Goal: Answer question/provide support: Share knowledge or assist other users

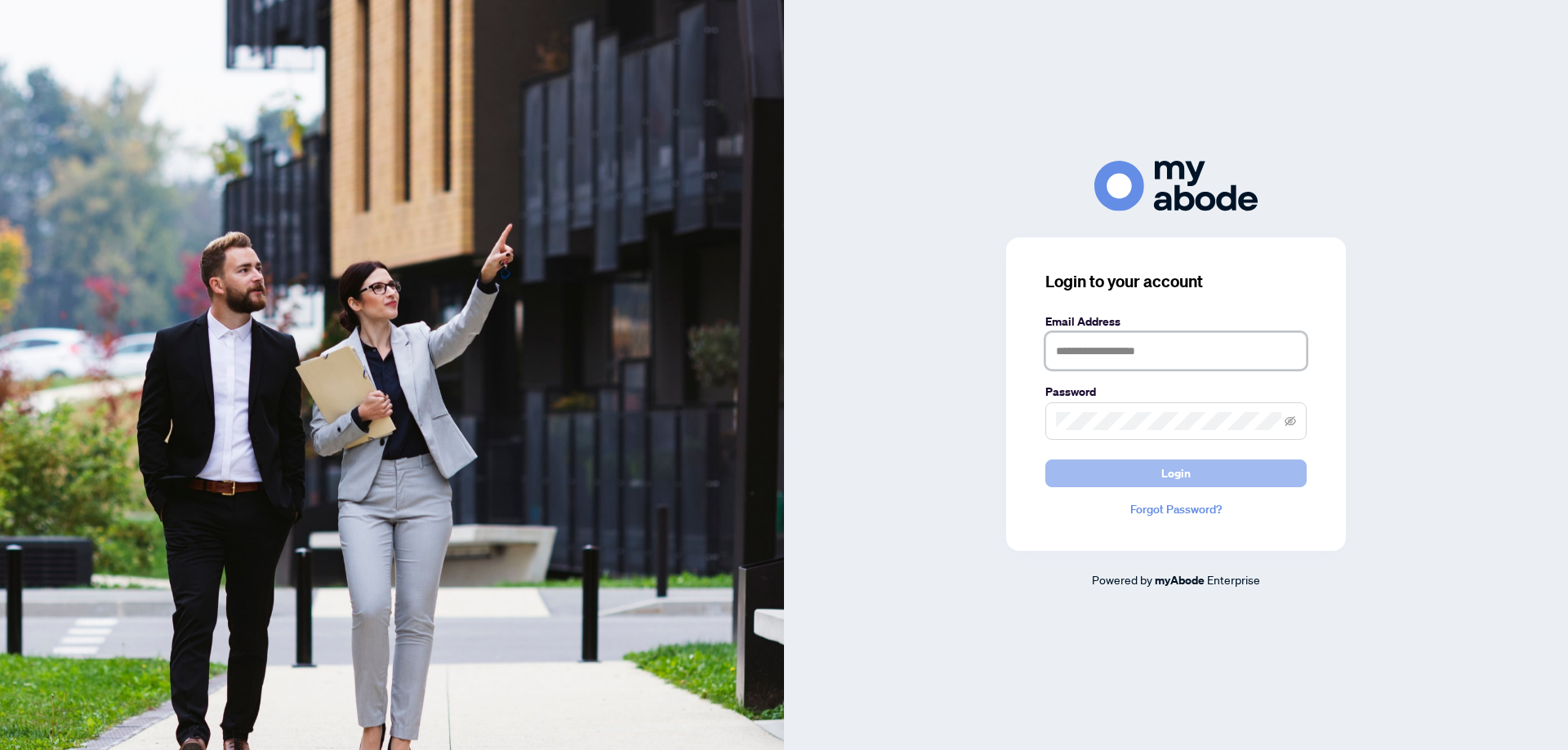
type input "**********"
click at [1133, 472] on button "Login" at bounding box center [1176, 473] width 261 height 28
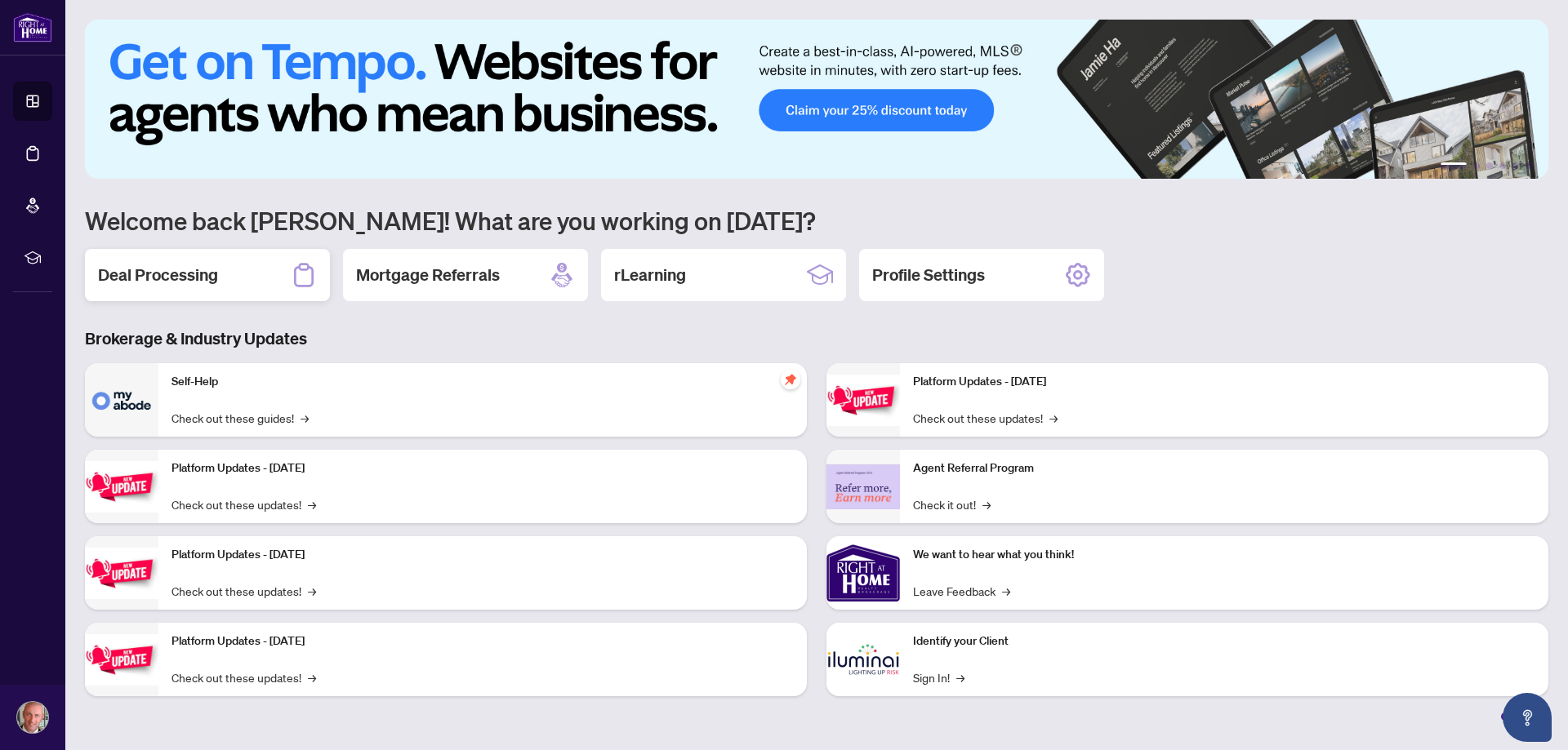
click at [236, 274] on div "Deal Processing" at bounding box center [208, 275] width 245 height 53
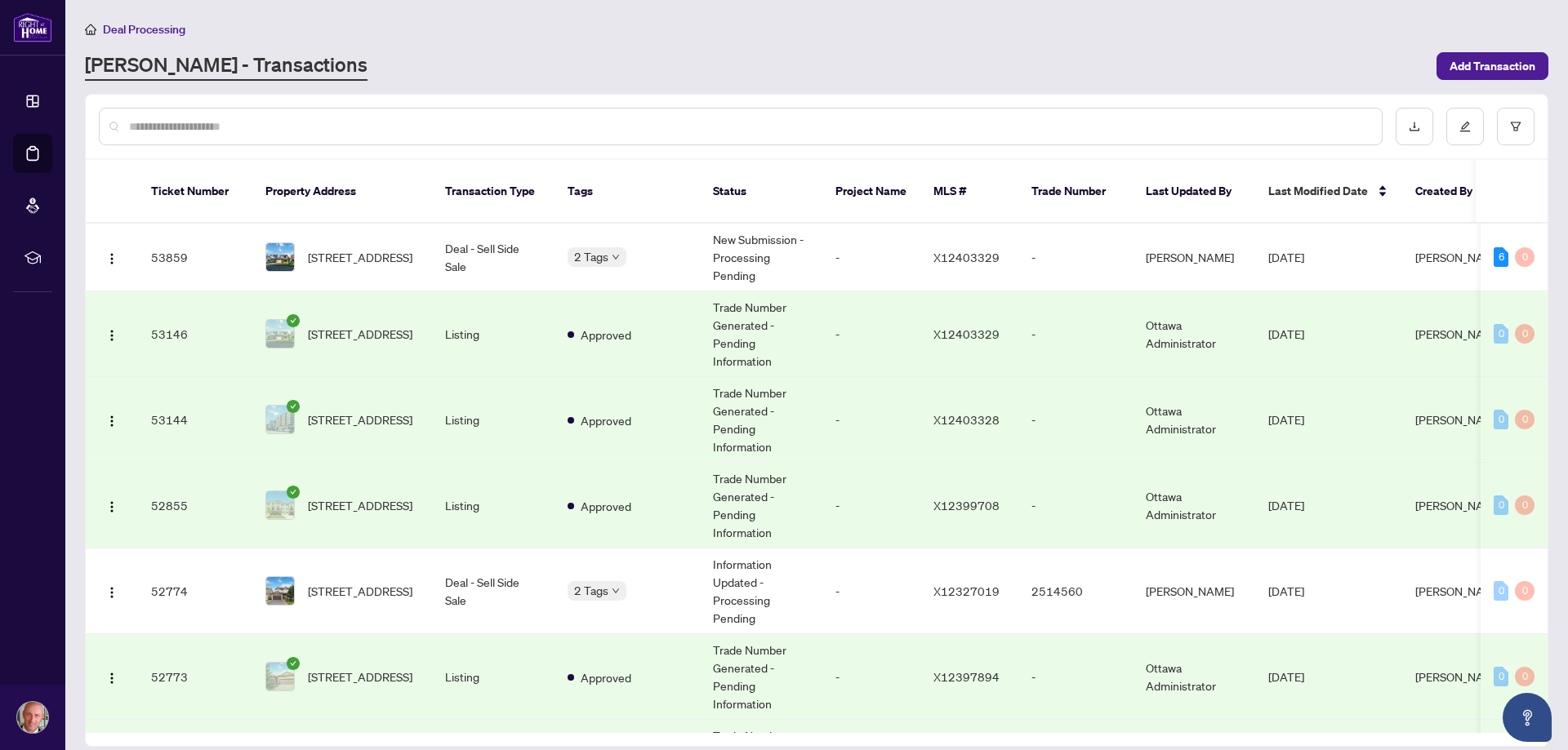
click at [603, 121] on input "text" at bounding box center [749, 126] width 1240 height 18
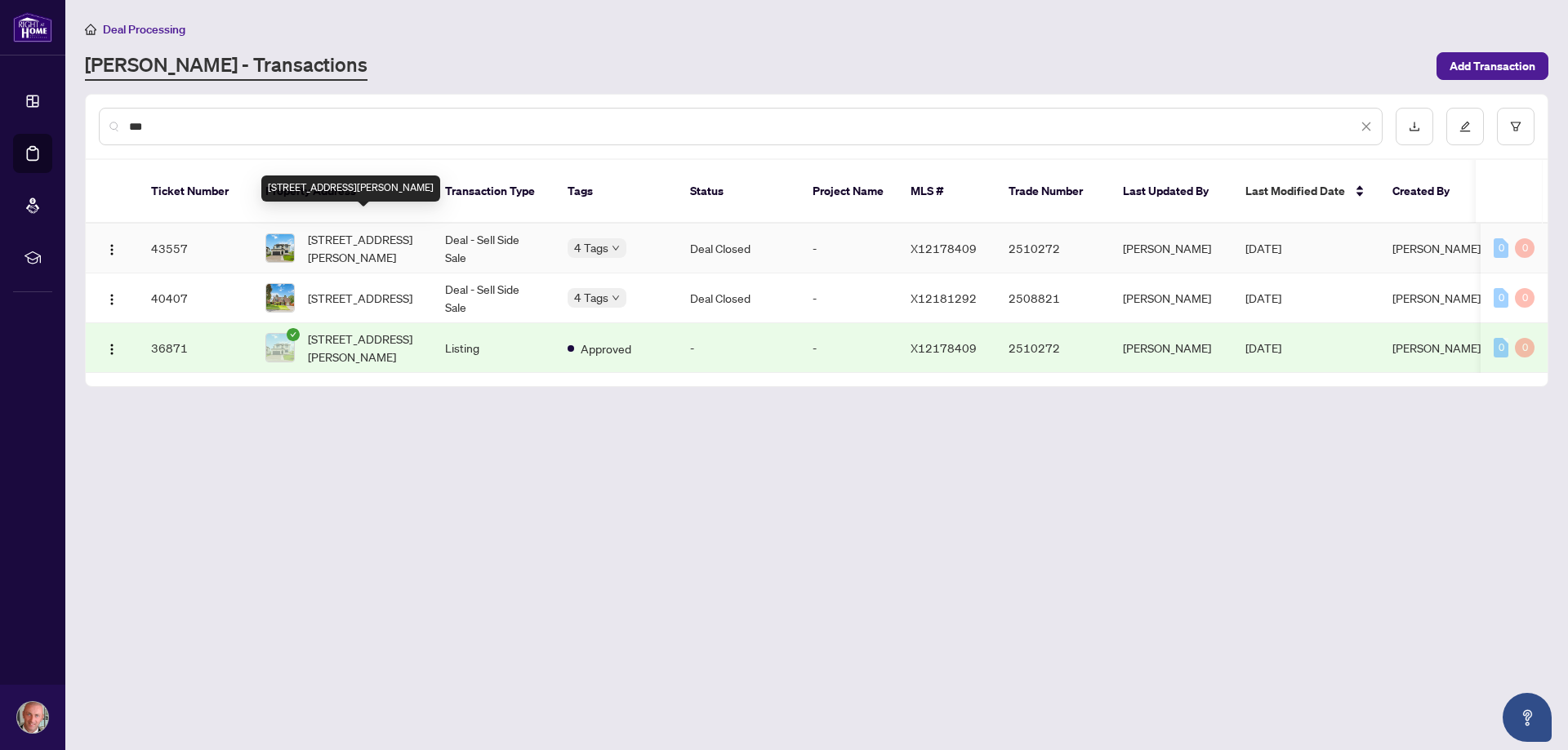
type input "***"
click at [401, 231] on span "[STREET_ADDRESS][PERSON_NAME]" at bounding box center [364, 249] width 111 height 36
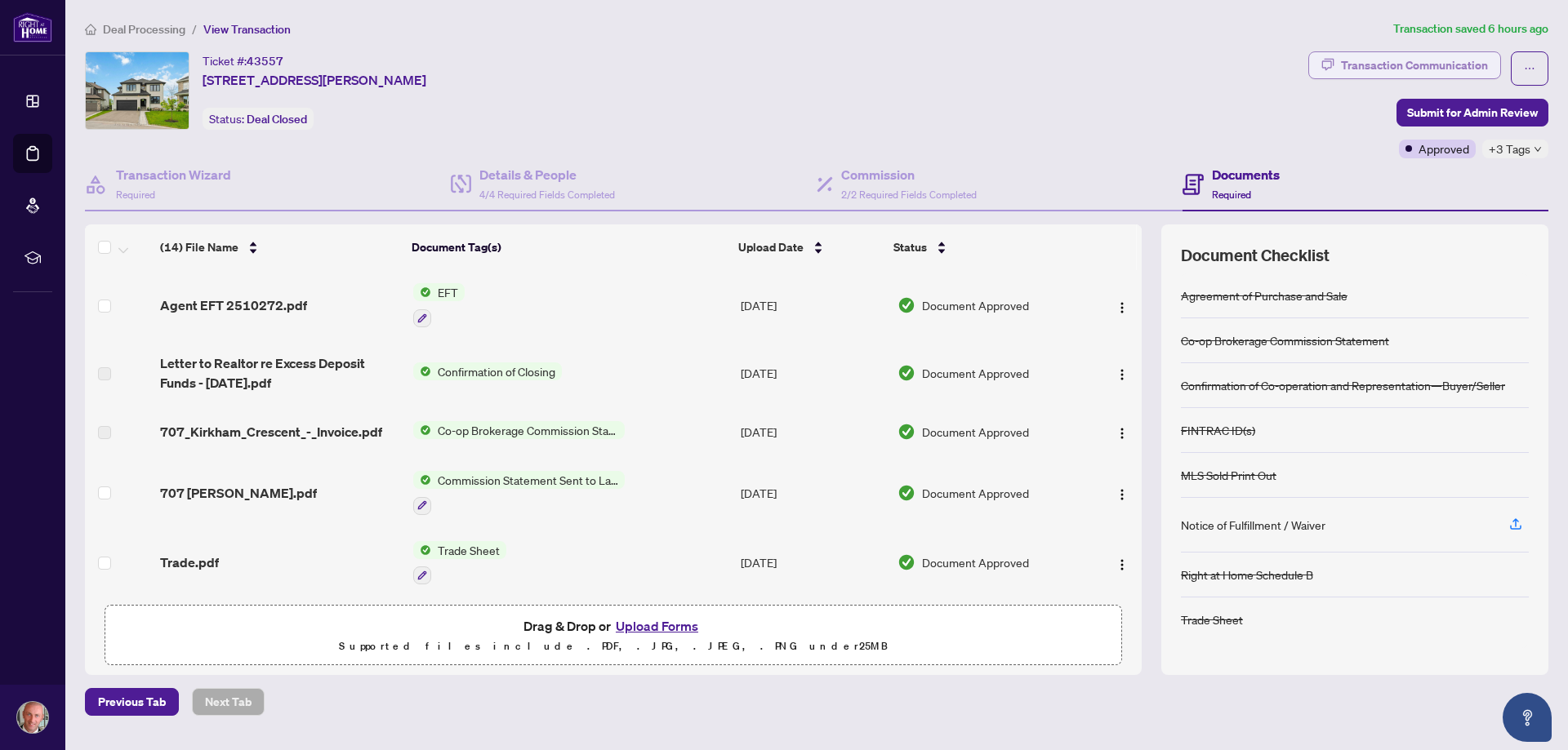
click at [1390, 59] on div "Transaction Communication" at bounding box center [1415, 65] width 147 height 26
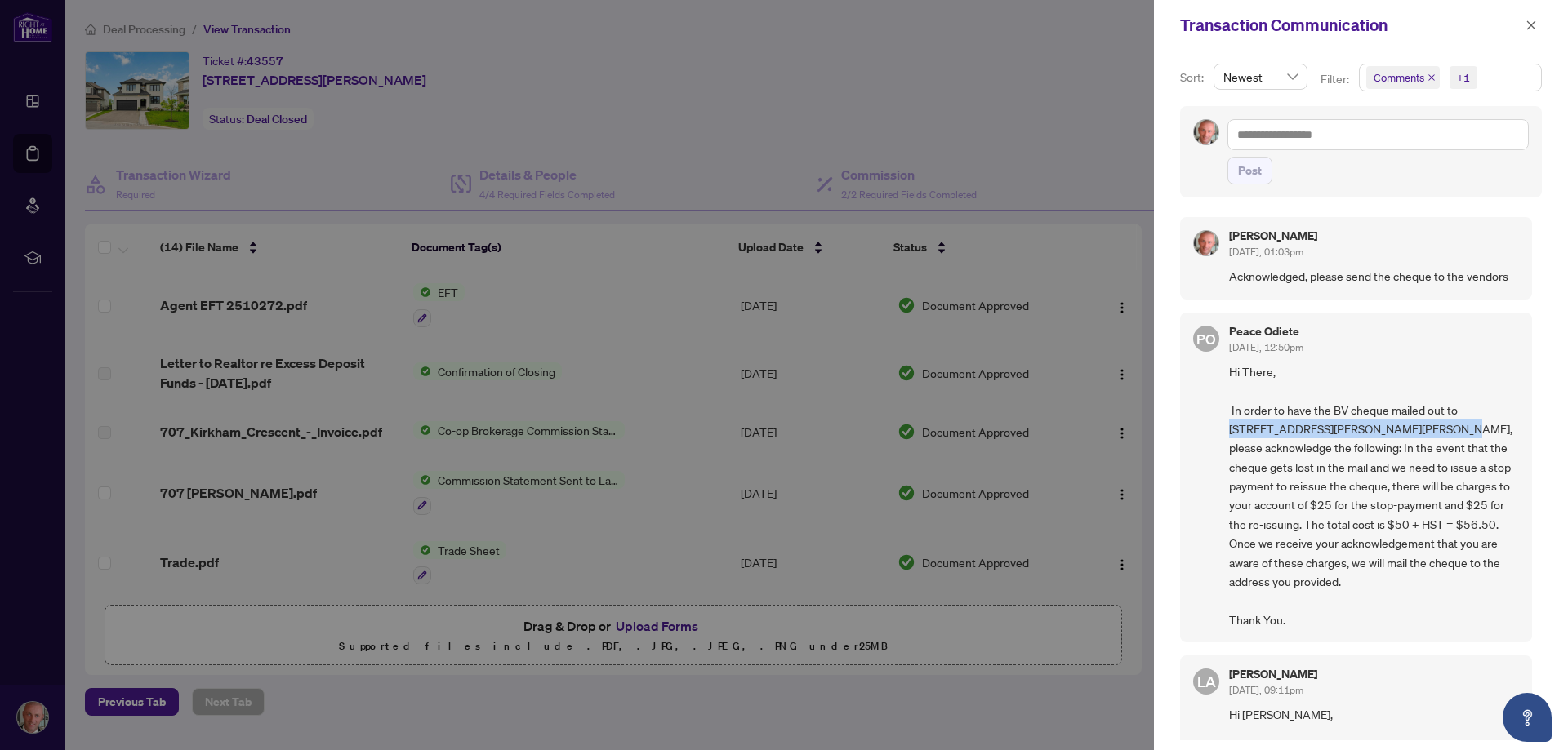
drag, startPoint x: 1460, startPoint y: 408, endPoint x: 1382, endPoint y: 426, distance: 80.0
click at [1382, 426] on span "Hi There, In order to have the BV cheque mailed out to [STREET_ADDRESS][PERSON_…" at bounding box center [1374, 496] width 290 height 267
copy span "[STREET_ADDRESS][PERSON_NAME][PERSON_NAME],"
click at [1534, 27] on icon "close" at bounding box center [1532, 25] width 11 height 11
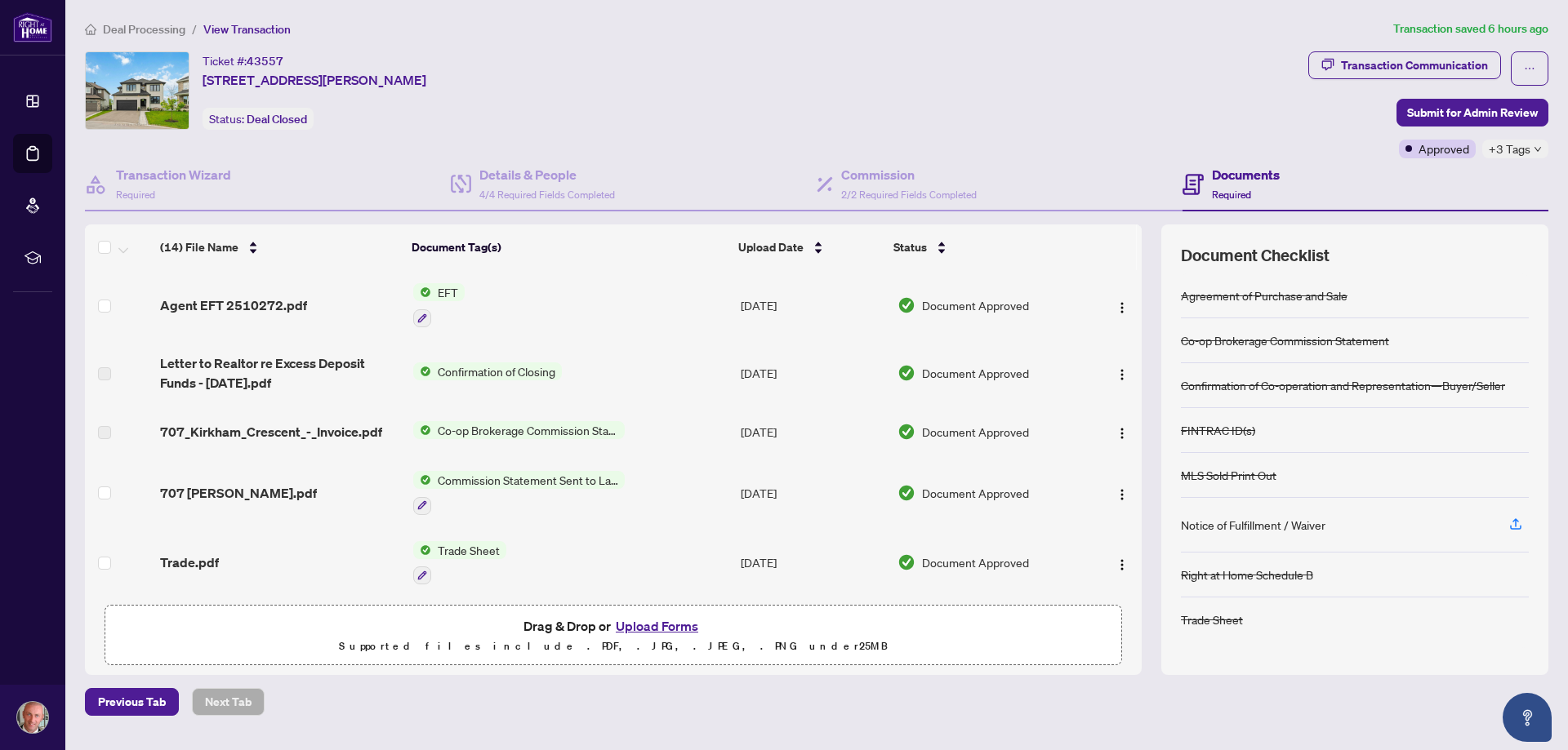
click at [944, 75] on div "Ticket #: 43557 [STREET_ADDRESS][PERSON_NAME] Status: Deal Closed" at bounding box center [693, 91] width 1217 height 78
click at [1389, 59] on div "Transaction Communication" at bounding box center [1415, 65] width 147 height 26
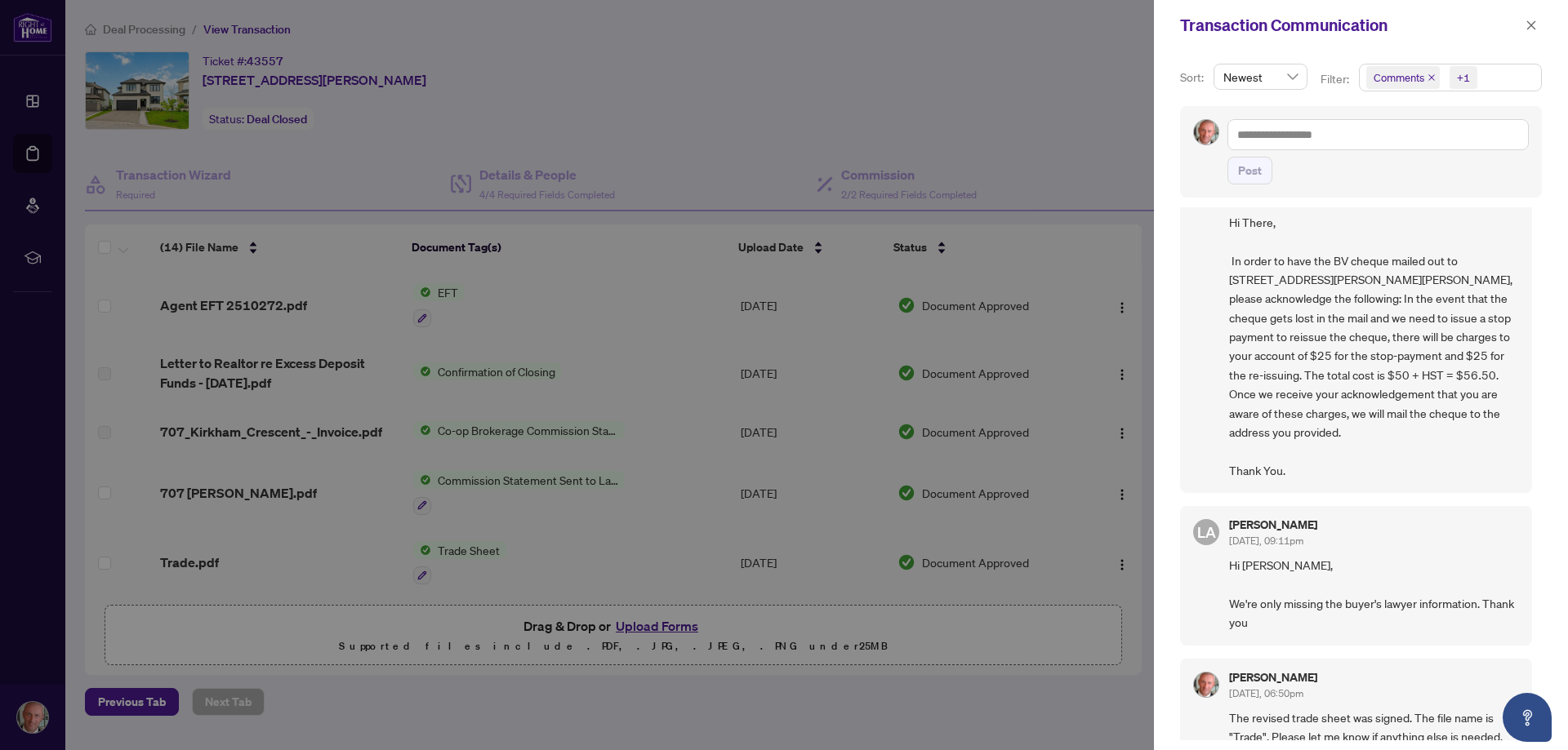
scroll to position [164, 0]
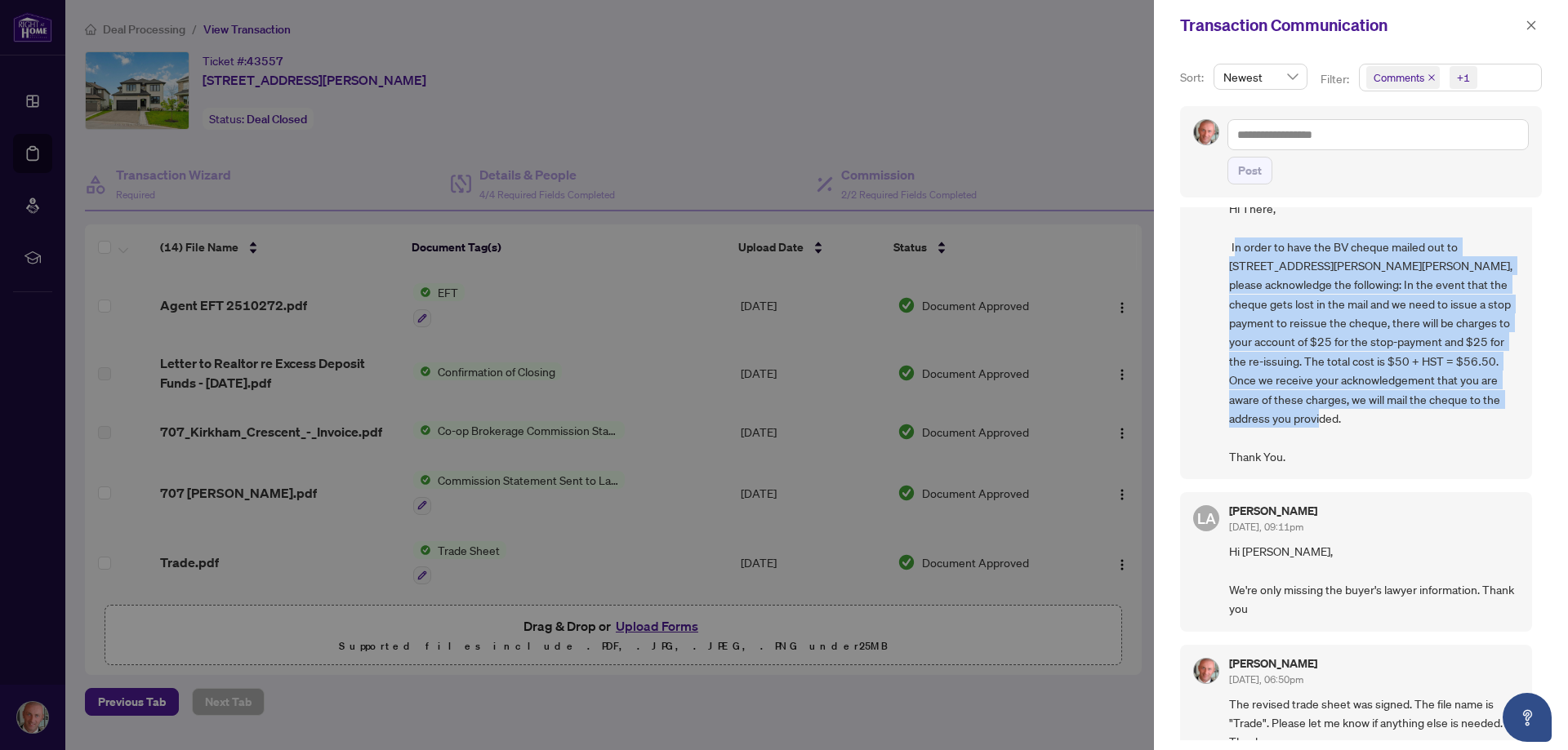
drag, startPoint x: 1233, startPoint y: 244, endPoint x: 1292, endPoint y: 418, distance: 183.7
click at [1292, 418] on span "Hi There, In order to have the BV cheque mailed out to [STREET_ADDRESS][PERSON_…" at bounding box center [1374, 332] width 290 height 267
drag, startPoint x: 1232, startPoint y: 243, endPoint x: 1288, endPoint y: 421, distance: 186.6
click at [1288, 421] on span "Hi There, In order to have the BV cheque mailed out to [STREET_ADDRESS][PERSON_…" at bounding box center [1374, 332] width 290 height 267
click at [1304, 416] on span "Hi There, In order to have the BV cheque mailed out to [STREET_ADDRESS][PERSON_…" at bounding box center [1374, 332] width 290 height 267
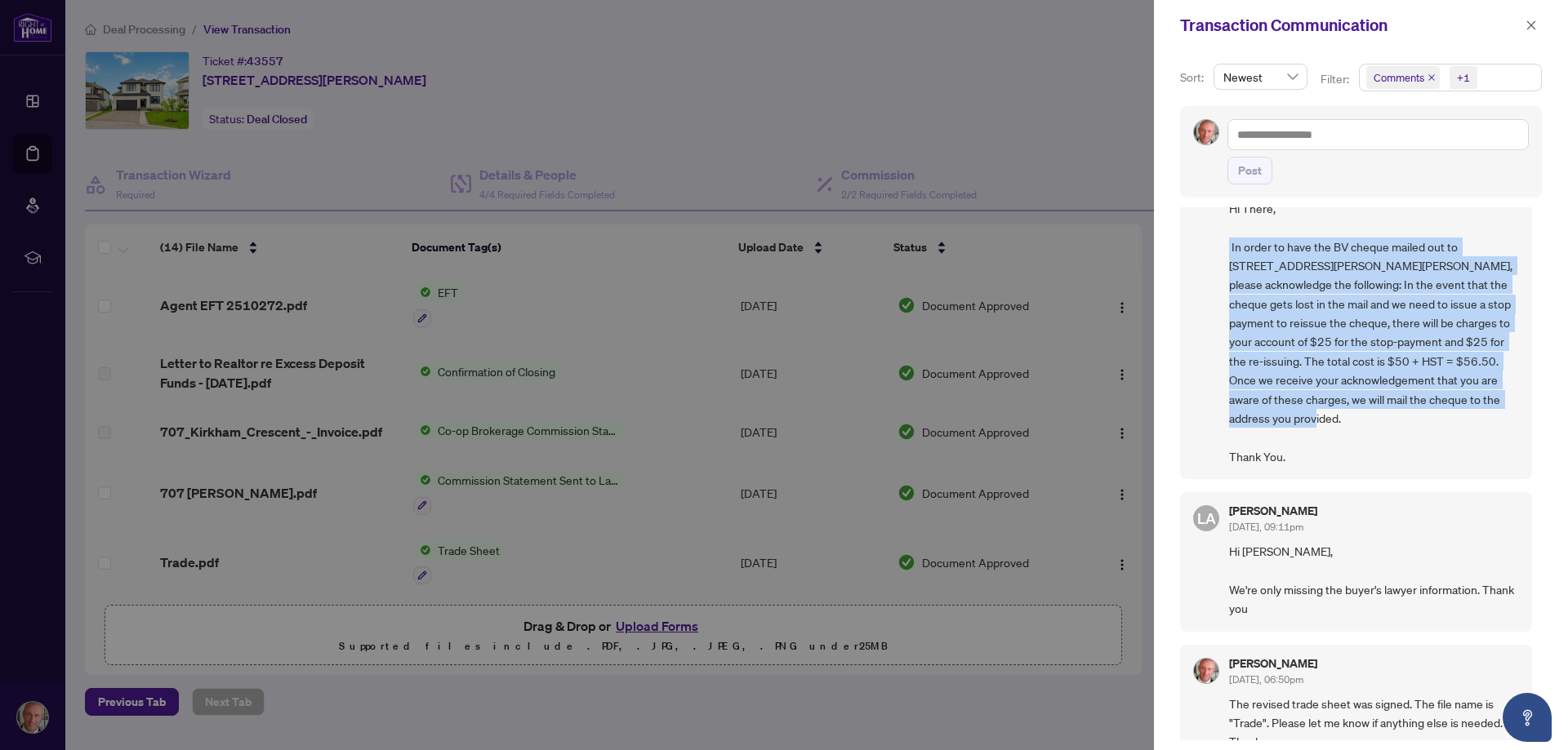
drag, startPoint x: 1276, startPoint y: 416, endPoint x: 1226, endPoint y: 248, distance: 175.3
click at [1226, 248] on div "PO Peace Odiete [DATE], 12:50pm Hi There, In order to have the BV cheque mailed…" at bounding box center [1356, 314] width 352 height 330
click at [1304, 303] on span "Hi There, In order to have the BV cheque mailed out to [STREET_ADDRESS][PERSON_…" at bounding box center [1374, 332] width 290 height 267
drag, startPoint x: 1232, startPoint y: 248, endPoint x: 1291, endPoint y: 422, distance: 183.7
click at [1291, 422] on span "Hi There, In order to have the BV cheque mailed out to [STREET_ADDRESS][PERSON_…" at bounding box center [1374, 332] width 290 height 267
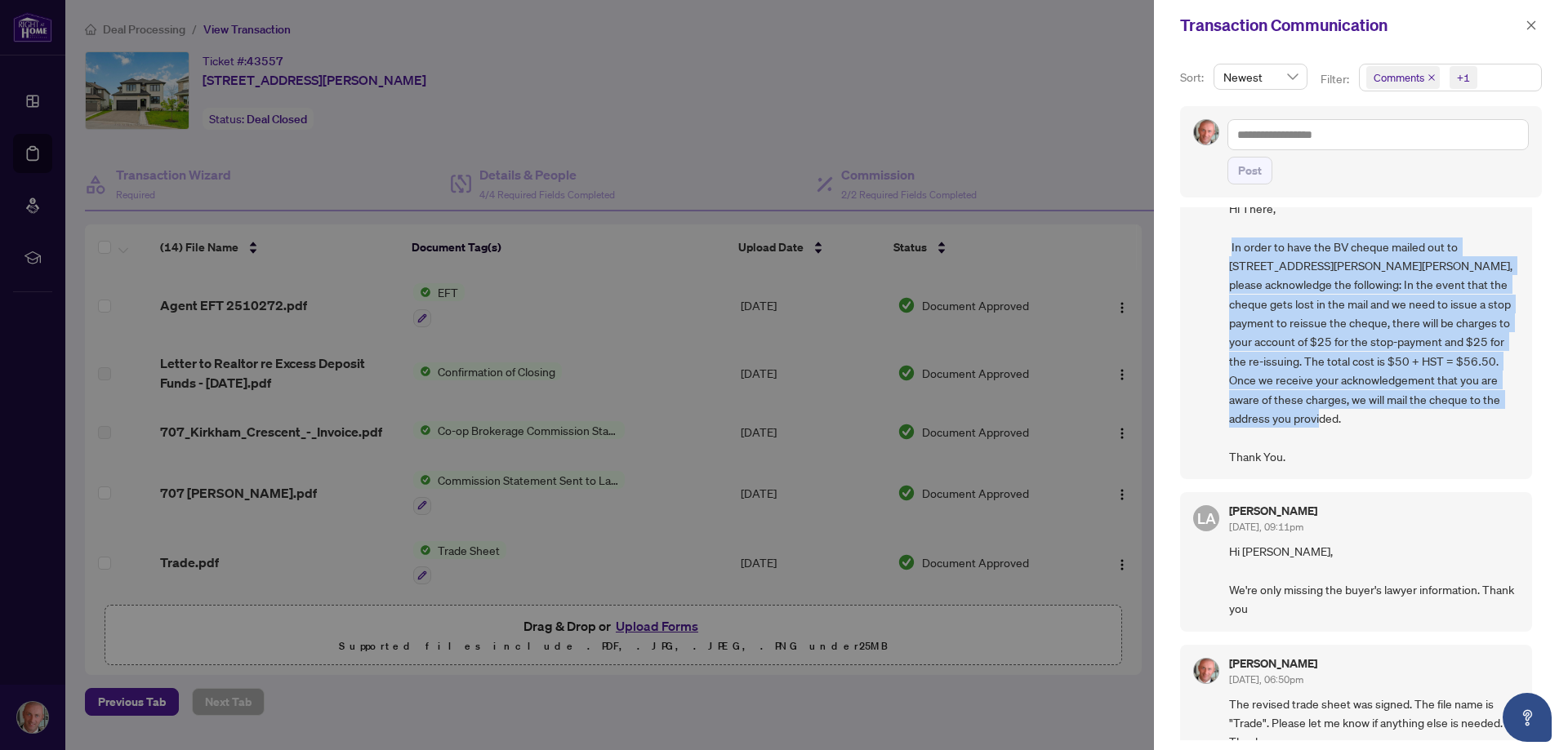
click at [1307, 331] on span "Hi There, In order to have the BV cheque mailed out to [STREET_ADDRESS][PERSON_…" at bounding box center [1374, 332] width 290 height 267
drag, startPoint x: 1232, startPoint y: 248, endPoint x: 1307, endPoint y: 449, distance: 214.5
click at [1307, 449] on span "Hi There, In order to have the BV cheque mailed out to [STREET_ADDRESS][PERSON_…" at bounding box center [1374, 332] width 290 height 267
click at [1304, 433] on span "Hi There, In order to have the BV cheque mailed out to [STREET_ADDRESS][PERSON_…" at bounding box center [1374, 332] width 290 height 267
drag, startPoint x: 1292, startPoint y: 456, endPoint x: 1222, endPoint y: 247, distance: 220.4
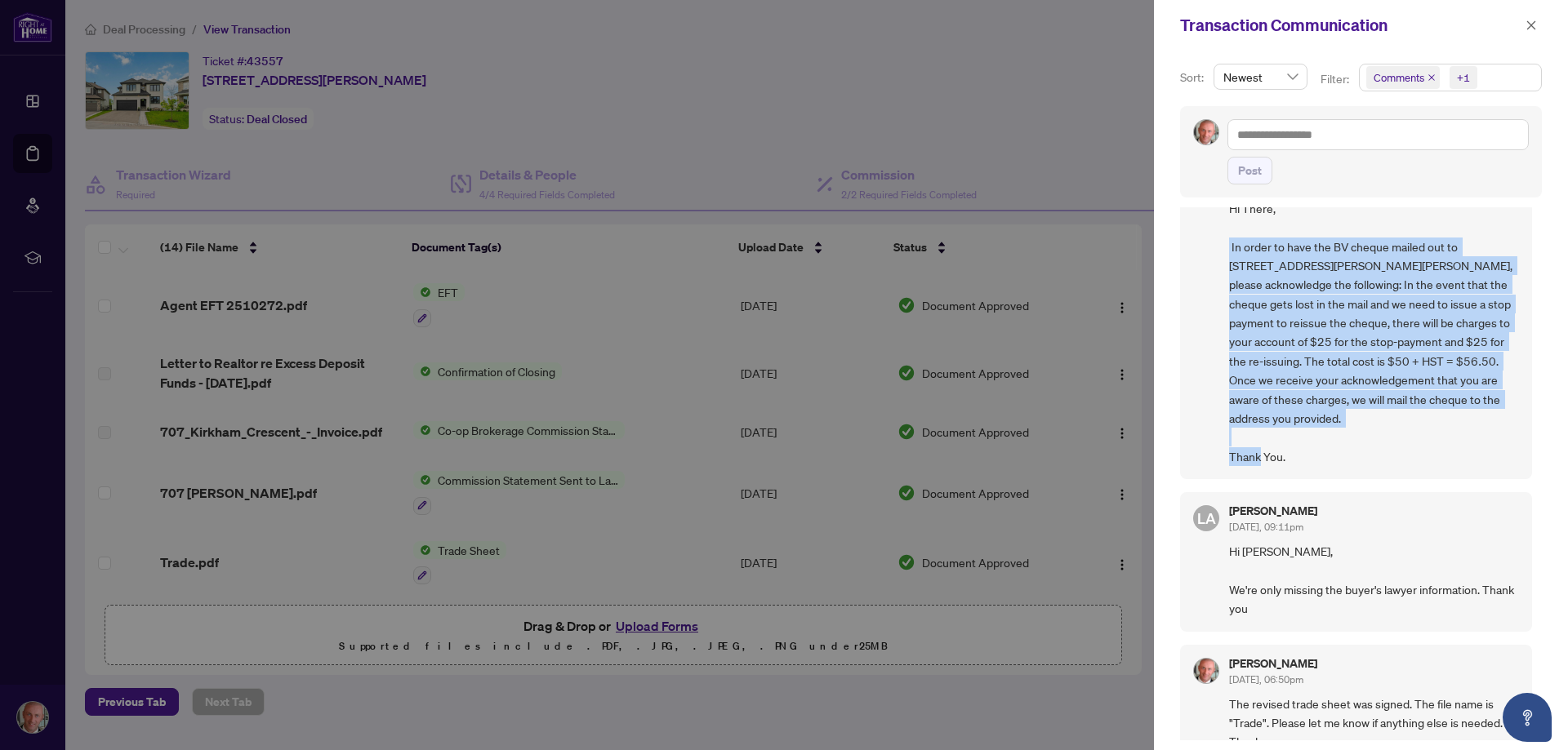
click at [1222, 247] on div "PO Peace Odiete [DATE], 12:50pm Hi There, In order to have the BV cheque mailed…" at bounding box center [1356, 314] width 352 height 330
click at [1277, 282] on span "Hi There, In order to have the BV cheque mailed out to [STREET_ADDRESS][PERSON_…" at bounding box center [1374, 332] width 290 height 267
drag, startPoint x: 1289, startPoint y: 458, endPoint x: 1225, endPoint y: 253, distance: 214.8
click at [1225, 253] on div "PO Peace Odiete [DATE], 12:50pm Hi There, In order to have the BV cheque mailed…" at bounding box center [1356, 314] width 352 height 330
click at [1337, 425] on span "Hi There, In order to have the BV cheque mailed out to [STREET_ADDRESS][PERSON_…" at bounding box center [1374, 332] width 290 height 267
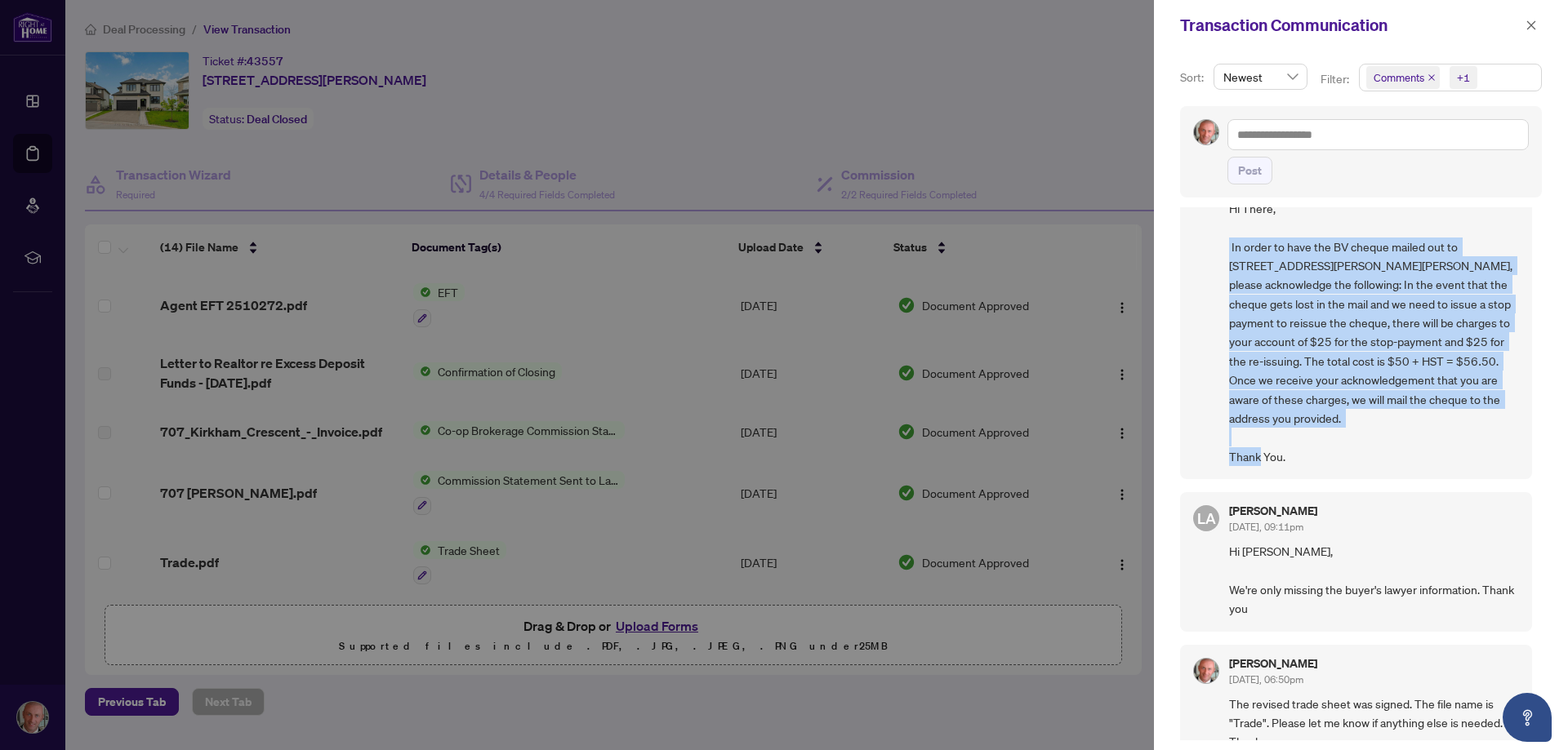
drag, startPoint x: 1298, startPoint y: 458, endPoint x: 1228, endPoint y: 248, distance: 221.4
click at [1228, 248] on div "PO Peace Odiete [DATE], 12:50pm Hi There, In order to have the BV cheque mailed…" at bounding box center [1356, 314] width 352 height 330
click at [1203, 280] on div "PO Peace Odiete [DATE], 12:50pm Hi There, In order to have the BV cheque mailed…" at bounding box center [1356, 314] width 352 height 330
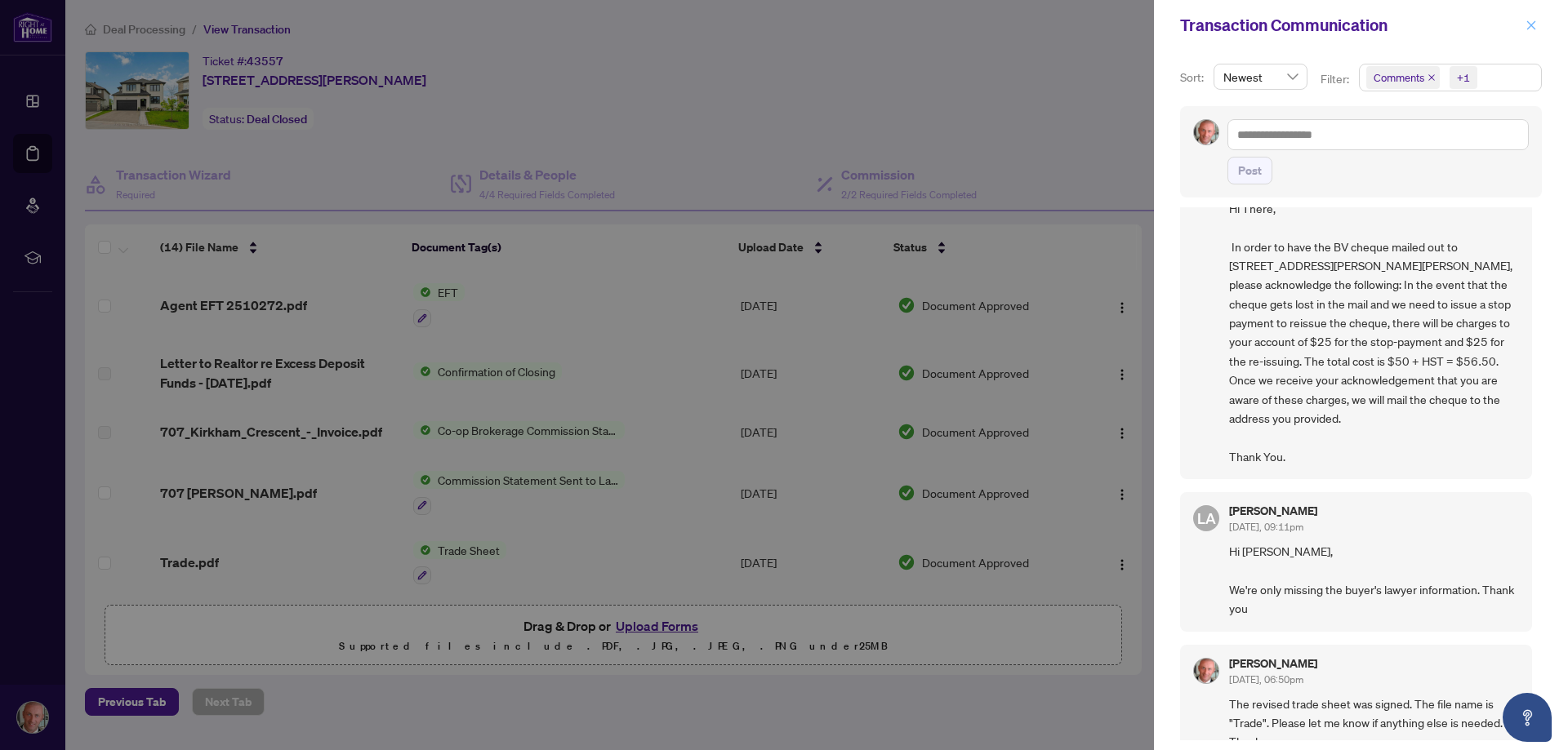
click at [1527, 18] on span "button" at bounding box center [1532, 25] width 11 height 26
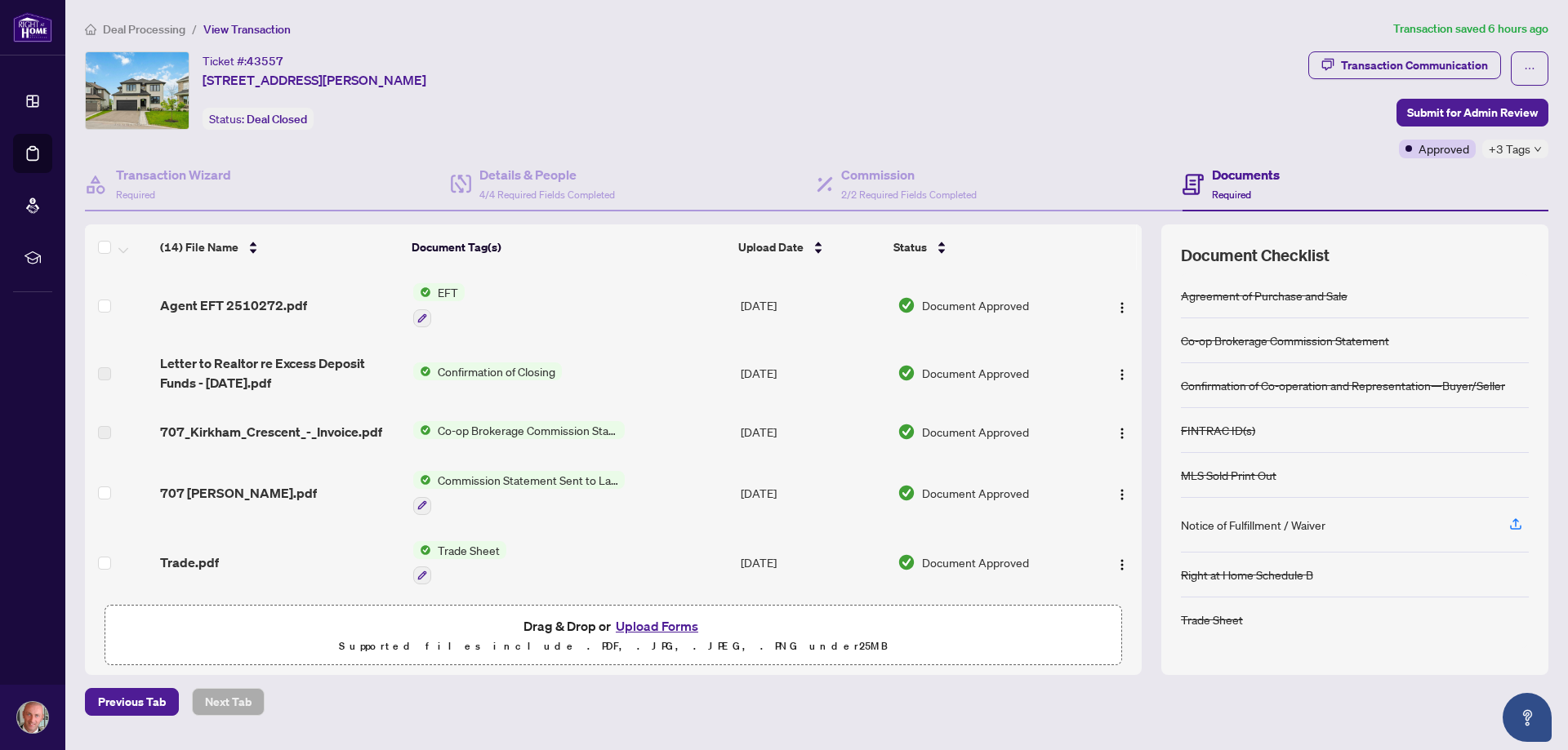
click at [904, 107] on div "Ticket #: 43557 [STREET_ADDRESS][PERSON_NAME] Status: Deal Closed" at bounding box center [693, 91] width 1217 height 78
click at [682, 89] on div "Ticket #: 43557 [STREET_ADDRESS][PERSON_NAME] Status: Deal Closed" at bounding box center [693, 91] width 1217 height 78
click at [632, 117] on div "Ticket #: 43557 [STREET_ADDRESS][PERSON_NAME] Status: Deal Closed" at bounding box center [693, 91] width 1217 height 78
click at [564, 73] on div "Ticket #: 43557 [STREET_ADDRESS][PERSON_NAME] Status: Deal Closed" at bounding box center [693, 91] width 1217 height 78
